Goal: Information Seeking & Learning: Learn about a topic

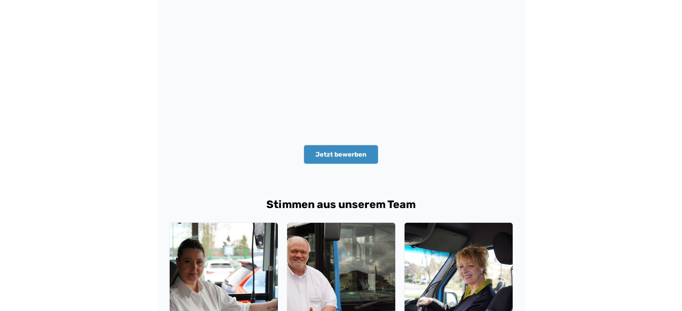
scroll to position [119, 0]
